Goal: Transaction & Acquisition: Book appointment/travel/reservation

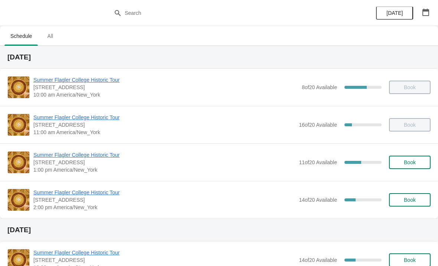
click at [110, 195] on span "Summer Flagler College Historic Tour" at bounding box center [164, 192] width 262 height 7
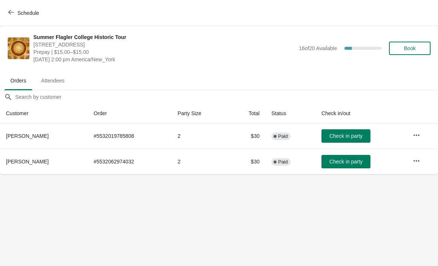
click at [409, 54] on button "Book" at bounding box center [410, 48] width 42 height 13
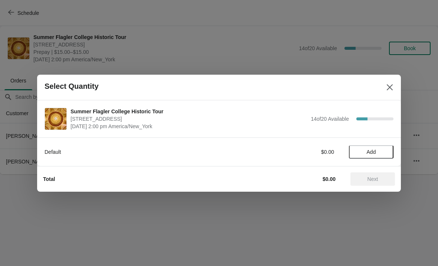
click at [378, 150] on span "Add" at bounding box center [371, 152] width 31 height 6
click at [373, 136] on div "Summer Flagler College Historic Tour 74 King Street, St. Augustine, FL, USA Aug…" at bounding box center [219, 118] width 364 height 37
click at [381, 152] on icon at bounding box center [384, 152] width 8 height 8
click at [385, 148] on icon at bounding box center [384, 152] width 8 height 8
click at [381, 154] on icon at bounding box center [384, 152] width 8 height 8
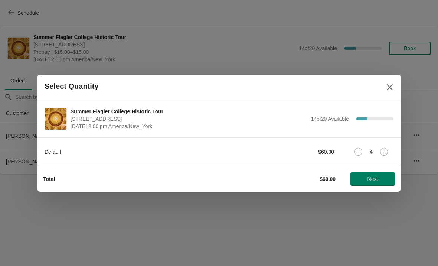
click at [376, 173] on button "Next" at bounding box center [373, 178] width 45 height 13
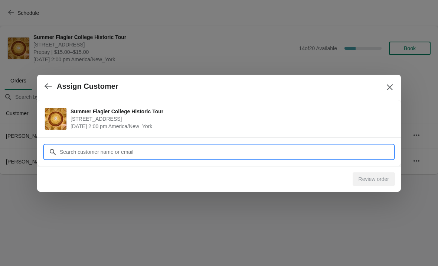
click at [266, 152] on input "Customer" at bounding box center [226, 151] width 334 height 13
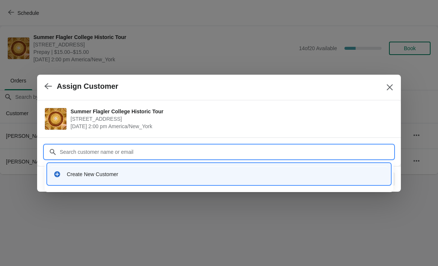
click at [229, 177] on div "Create New Customer" at bounding box center [226, 173] width 318 height 7
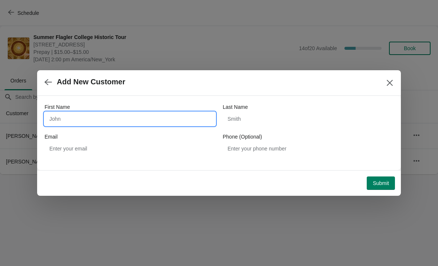
click at [82, 118] on input "First Name" at bounding box center [130, 118] width 171 height 13
type input "Tonniann"
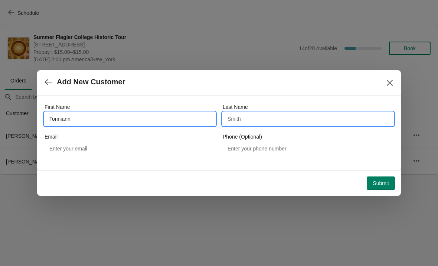
click at [323, 117] on input "Last Name" at bounding box center [308, 118] width 171 height 13
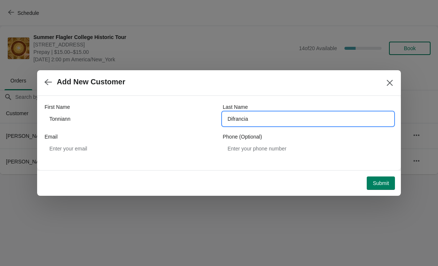
type input "Difrancia"
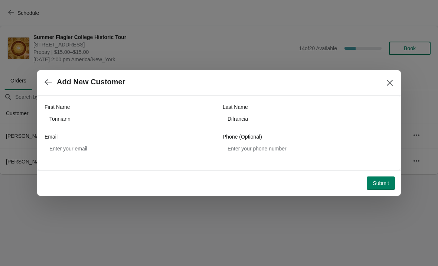
click at [384, 186] on span "Submit" at bounding box center [381, 183] width 16 height 6
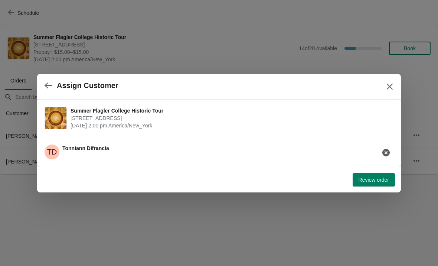
click at [372, 182] on span "Review order" at bounding box center [374, 180] width 30 height 6
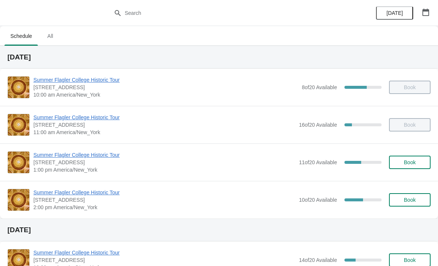
click at [419, 198] on span "Book" at bounding box center [410, 200] width 28 height 6
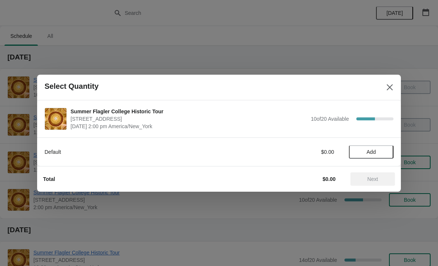
click at [370, 156] on button "Add" at bounding box center [371, 151] width 45 height 13
click at [387, 153] on icon at bounding box center [384, 152] width 8 height 8
click at [380, 181] on span "Next" at bounding box center [373, 179] width 33 height 6
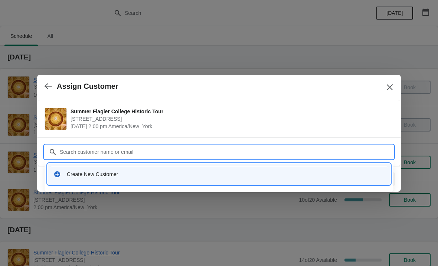
click at [239, 176] on div "Create New Customer" at bounding box center [226, 173] width 318 height 7
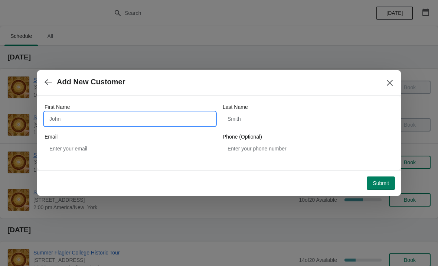
click at [175, 124] on input "First Name" at bounding box center [130, 118] width 171 height 13
type input "Alexis"
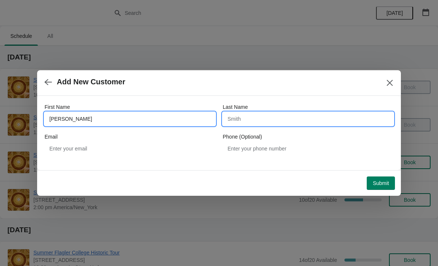
click at [333, 119] on input "Last Name" at bounding box center [308, 118] width 171 height 13
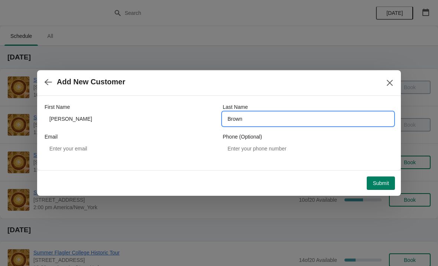
type input "Brown"
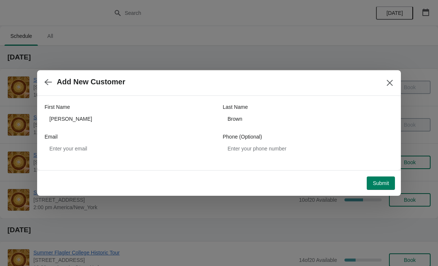
click at [385, 181] on span "Submit" at bounding box center [381, 183] width 16 height 6
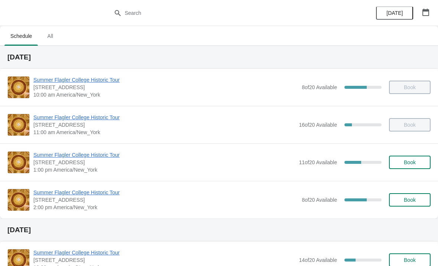
click at [100, 192] on span "Summer Flagler College Historic Tour" at bounding box center [165, 192] width 265 height 7
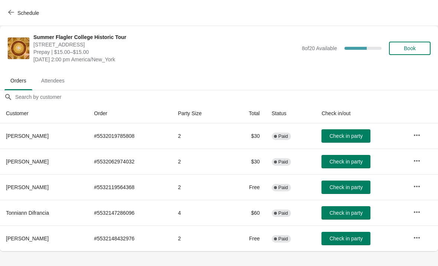
click at [349, 238] on span "Check in party" at bounding box center [346, 238] width 33 height 6
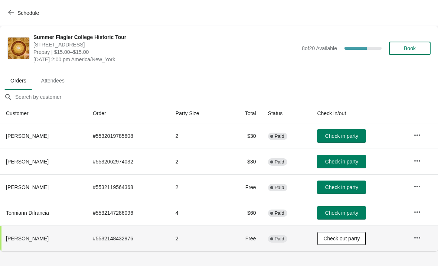
click at [358, 215] on span "Check in party" at bounding box center [341, 213] width 33 height 6
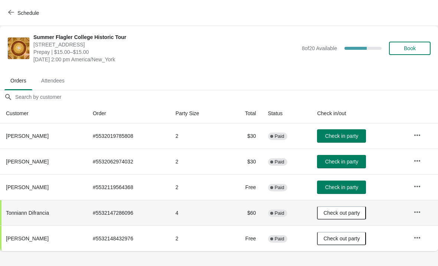
click at [344, 167] on button "Check in party" at bounding box center [341, 161] width 49 height 13
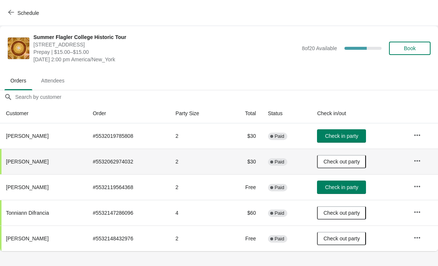
click at [37, 19] on button "Schedule" at bounding box center [24, 12] width 41 height 13
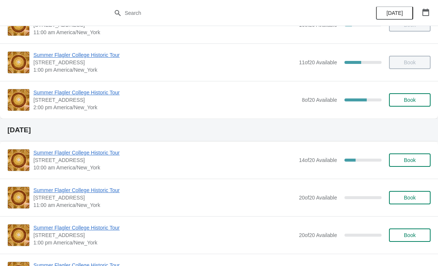
scroll to position [104, 0]
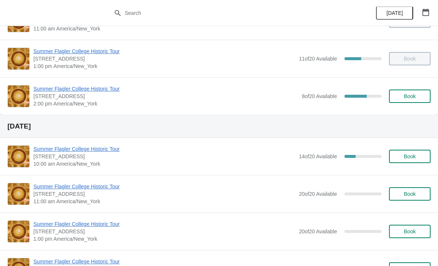
click at [415, 159] on span "Book" at bounding box center [410, 156] width 12 height 6
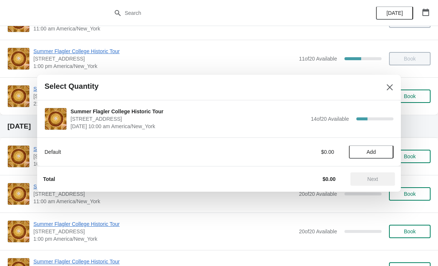
click at [373, 149] on span "Add" at bounding box center [371, 152] width 9 height 6
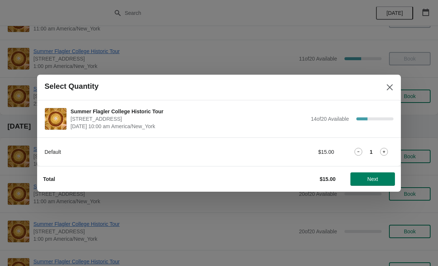
click at [392, 155] on div "1" at bounding box center [371, 152] width 45 height 8
click at [384, 150] on icon at bounding box center [384, 152] width 8 height 8
click at [361, 150] on icon at bounding box center [359, 152] width 8 height 8
click at [371, 181] on span "Next" at bounding box center [373, 179] width 11 height 6
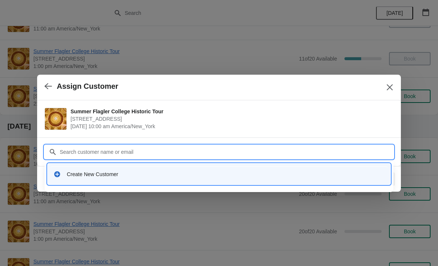
click at [127, 179] on div "Create New Customer" at bounding box center [219, 173] width 337 height 15
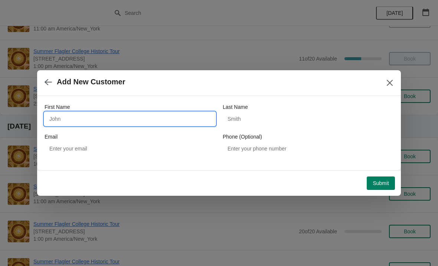
click at [83, 125] on input "First Name" at bounding box center [130, 118] width 171 height 13
type input "Susan"
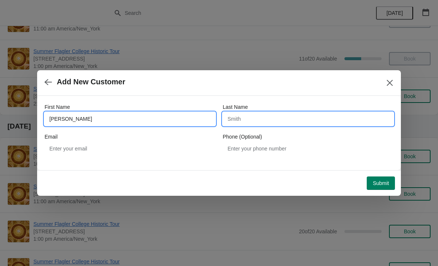
click at [282, 124] on input "Last Name" at bounding box center [308, 118] width 171 height 13
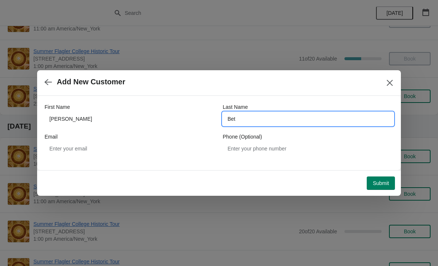
type input "Betz"
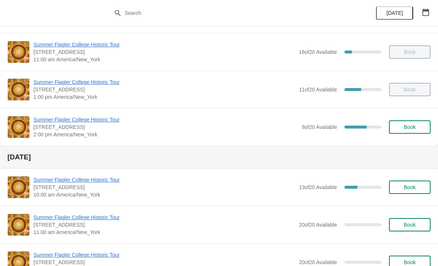
scroll to position [72, 0]
click at [419, 187] on span "Book" at bounding box center [410, 188] width 28 height 6
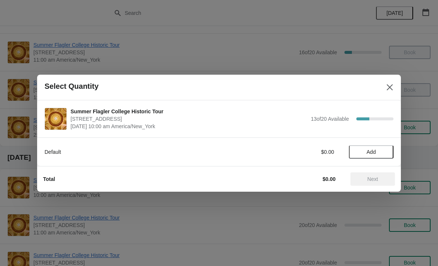
click at [375, 140] on div "Default $0.00 Add" at bounding box center [219, 148] width 349 height 21
click at [383, 150] on span "Add" at bounding box center [371, 152] width 31 height 6
click at [377, 179] on span "Next" at bounding box center [373, 179] width 11 height 6
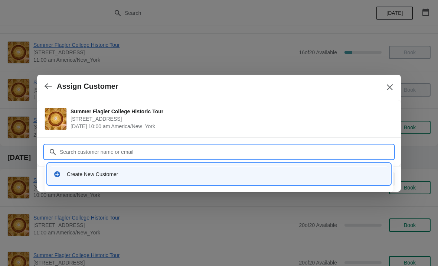
click at [133, 176] on div "Create New Customer" at bounding box center [226, 173] width 318 height 7
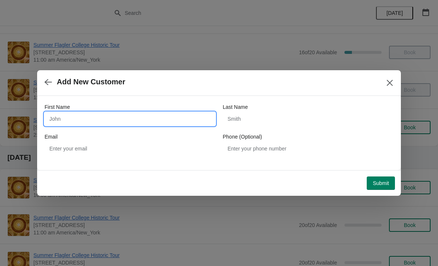
click at [152, 121] on input "First Name" at bounding box center [130, 118] width 171 height 13
type input "Grace"
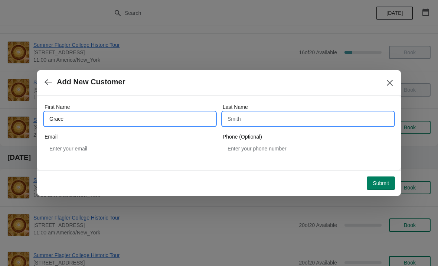
click at [277, 116] on input "Last Name" at bounding box center [308, 118] width 171 height 13
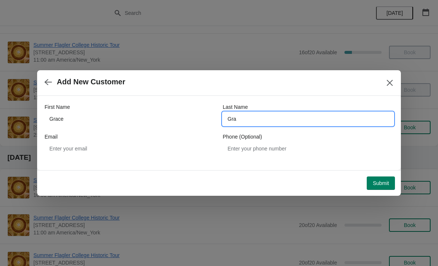
type input "Gr"
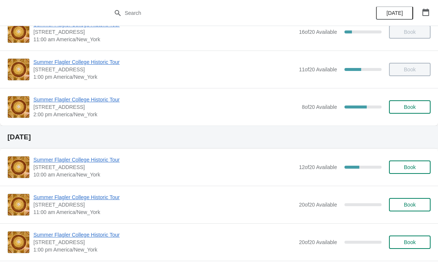
scroll to position [93, 0]
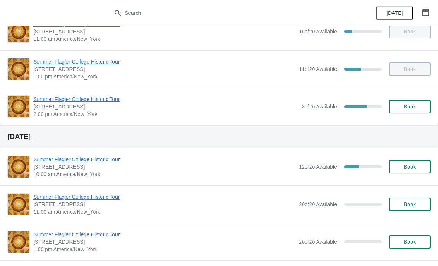
click at [420, 166] on span "Book" at bounding box center [410, 167] width 28 height 6
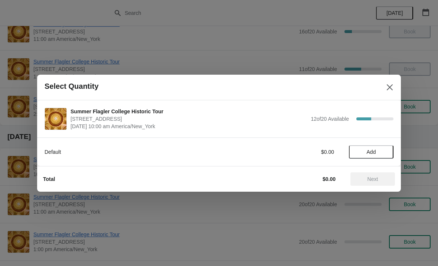
click at [374, 149] on span "Add" at bounding box center [371, 152] width 9 height 6
click at [379, 178] on span "Next" at bounding box center [373, 179] width 33 height 6
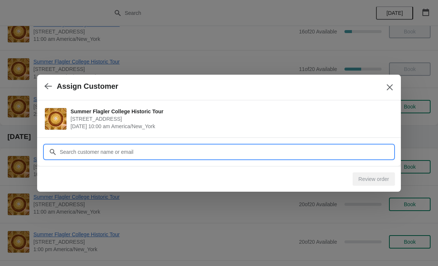
click at [207, 147] on input "Customer" at bounding box center [226, 151] width 334 height 13
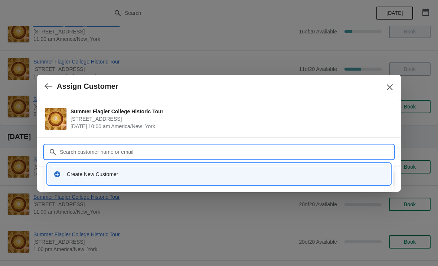
click at [81, 178] on div "Create New Customer" at bounding box center [219, 173] width 337 height 15
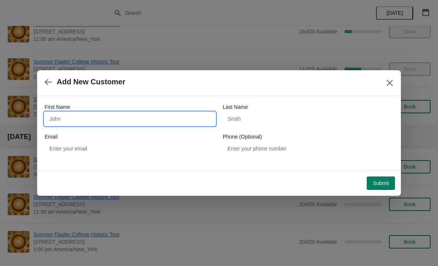
click at [72, 122] on input "First Name" at bounding box center [130, 118] width 171 height 13
type input "[PERSON_NAME]"
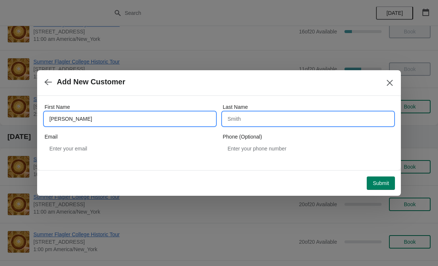
click at [293, 117] on input "Last Name" at bounding box center [308, 118] width 171 height 13
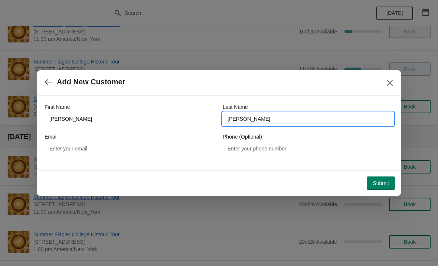
type input "[PERSON_NAME]"
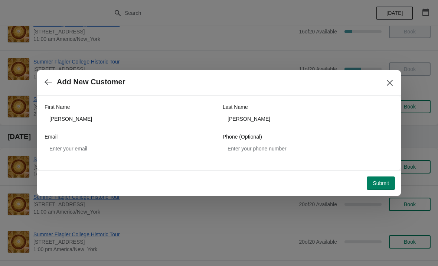
click at [381, 185] on span "Submit" at bounding box center [381, 183] width 16 height 6
